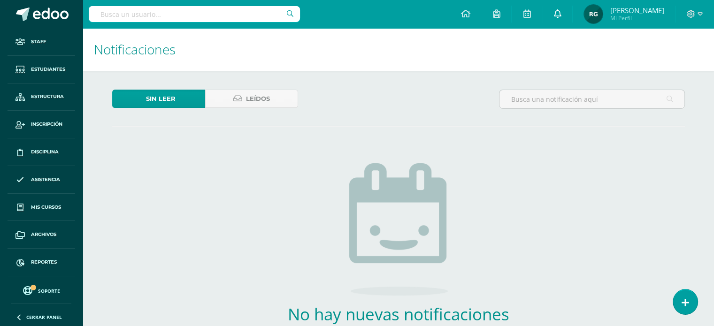
click at [561, 12] on icon at bounding box center [558, 13] width 8 height 8
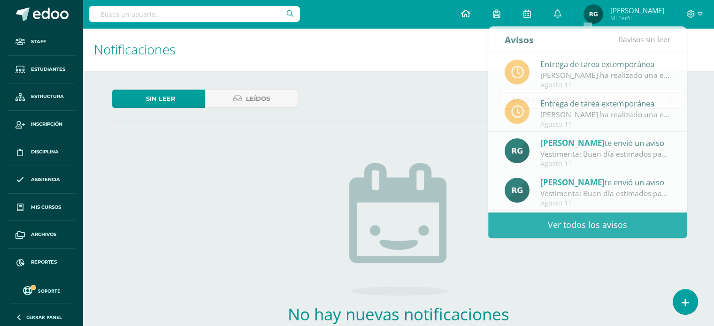
click at [470, 14] on icon at bounding box center [465, 13] width 9 height 8
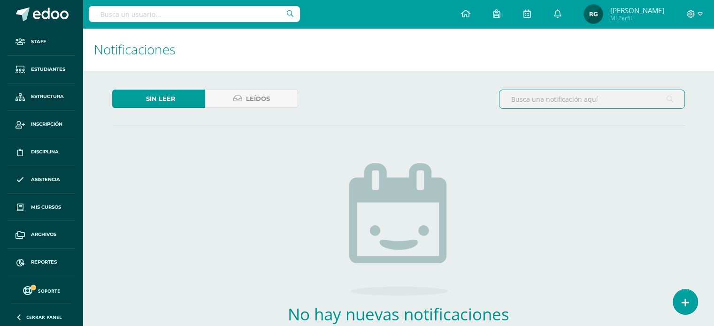
click at [526, 100] on input "text" at bounding box center [592, 99] width 185 height 18
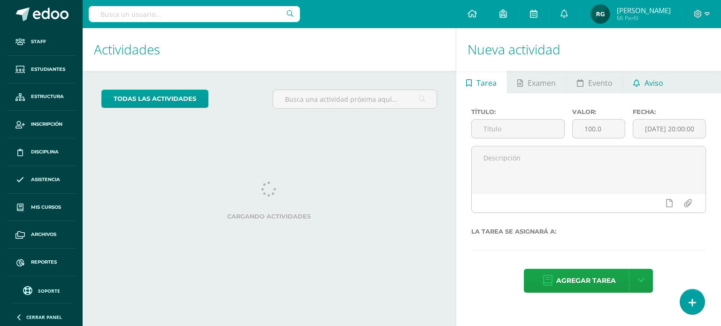
click at [645, 84] on span "Aviso" at bounding box center [654, 83] width 19 height 23
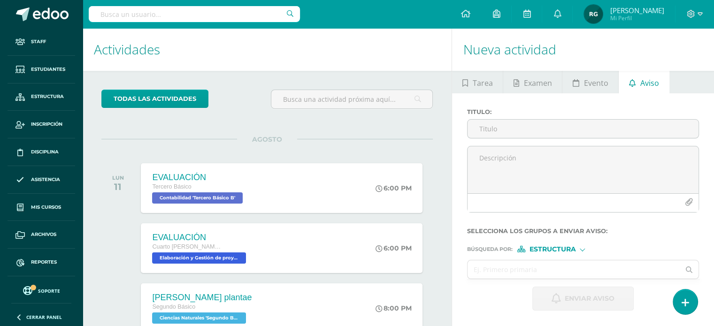
click at [156, 8] on input "text" at bounding box center [194, 14] width 211 height 16
type input "ciencias naturales"
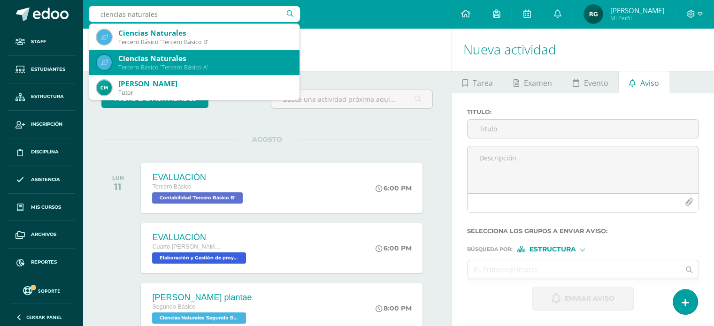
scroll to position [254, 0]
click at [174, 60] on div "Ciencias Naturales" at bounding box center [205, 58] width 174 height 10
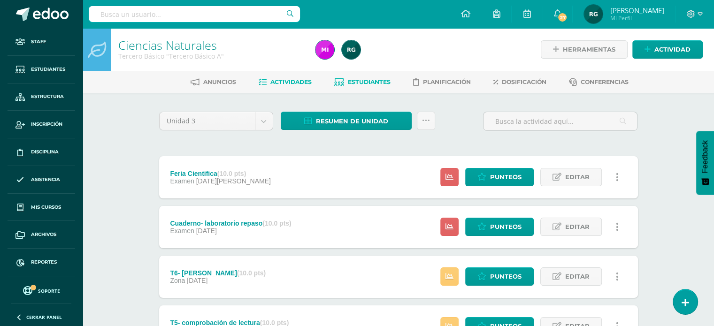
click at [374, 86] on link "Estudiantes" at bounding box center [362, 82] width 56 height 15
